Goal: Use online tool/utility: Utilize a website feature to perform a specific function

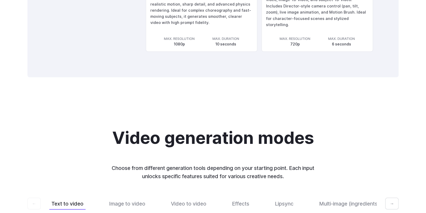
scroll to position [1041, 0]
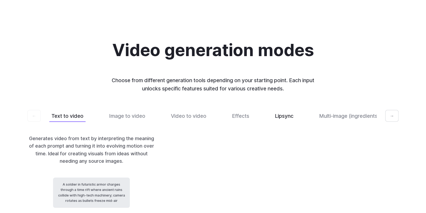
click at [279, 123] on button "Lipsync" at bounding box center [284, 116] width 23 height 13
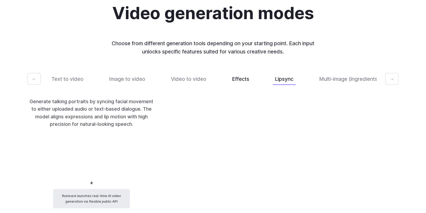
scroll to position [1080, 0]
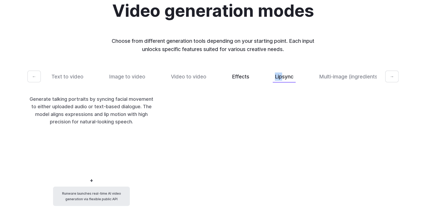
click at [239, 83] on button "Effects" at bounding box center [241, 77] width 22 height 13
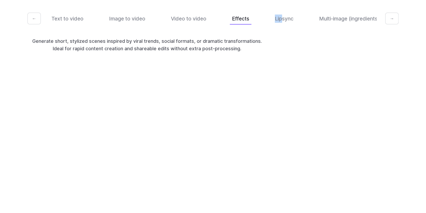
scroll to position [1106, 0]
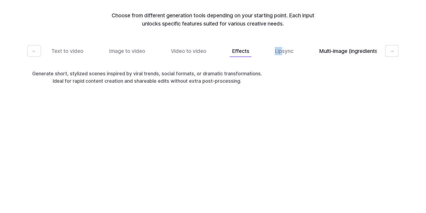
click at [359, 58] on button "Multi-image (ingredients)" at bounding box center [349, 51] width 64 height 13
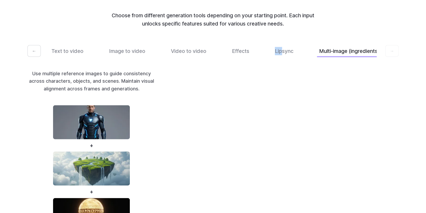
scroll to position [0, 6]
click at [191, 58] on button "Video to video" at bounding box center [184, 51] width 40 height 13
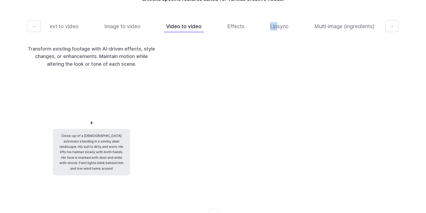
scroll to position [1131, 0]
